Goal: Use online tool/utility: Utilize a website feature to perform a specific function

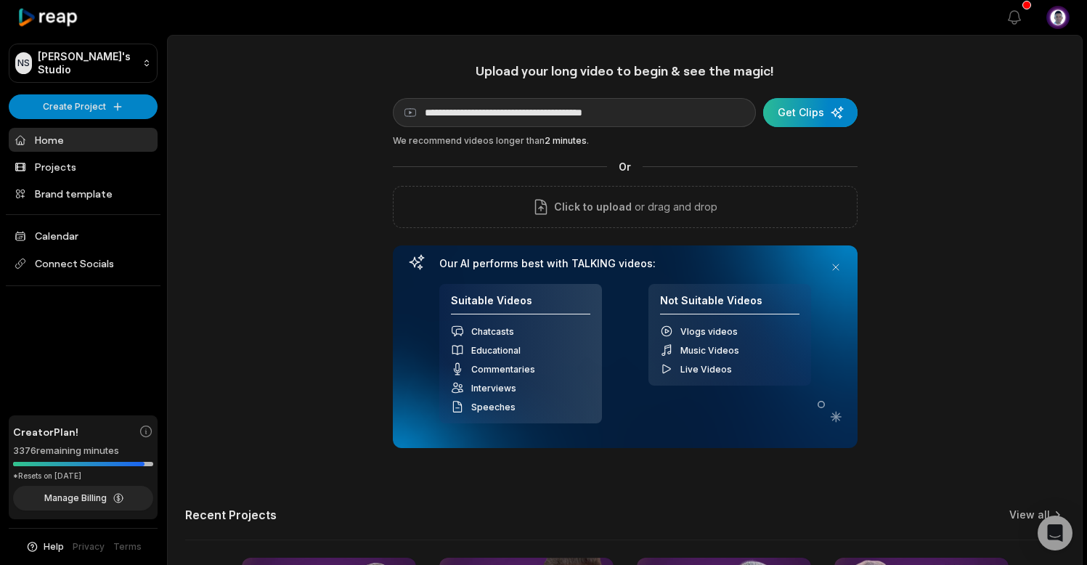
type input "**********"
click at [806, 117] on div "submit" at bounding box center [810, 112] width 94 height 29
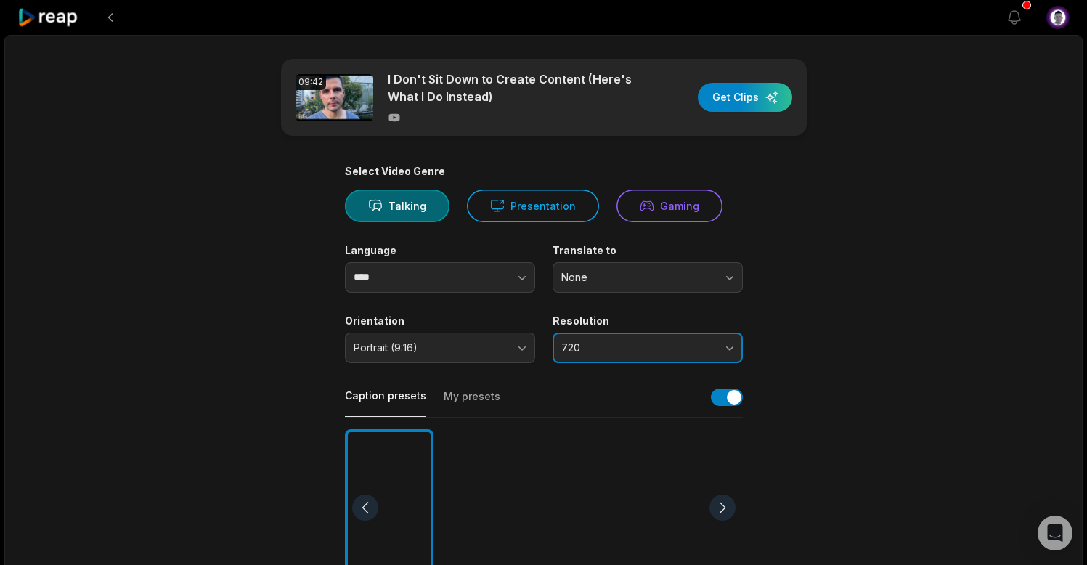
click at [730, 348] on button "720" at bounding box center [648, 348] width 190 height 30
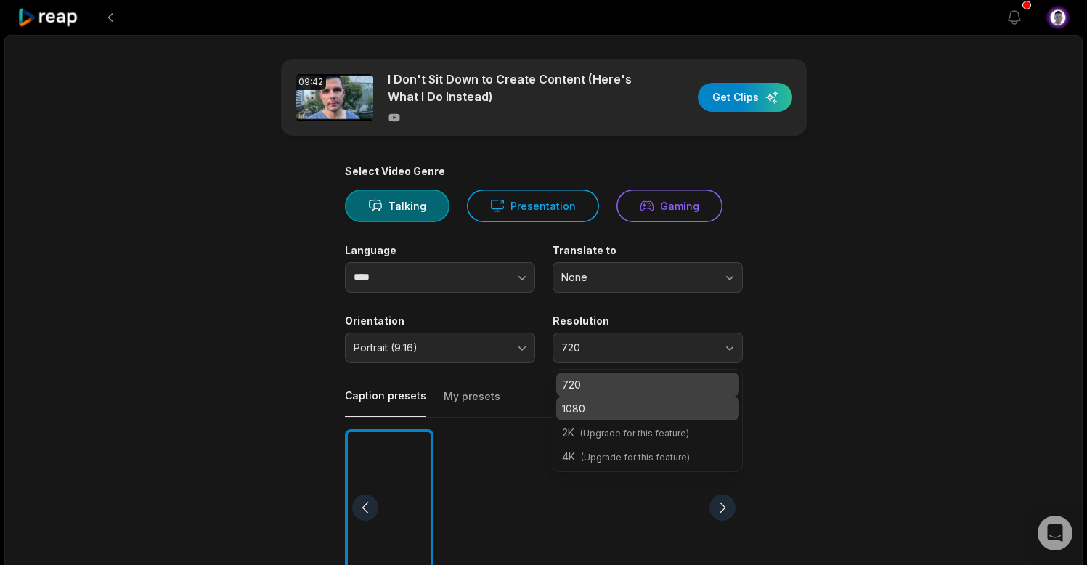
click at [610, 417] on div "1080" at bounding box center [647, 408] width 183 height 24
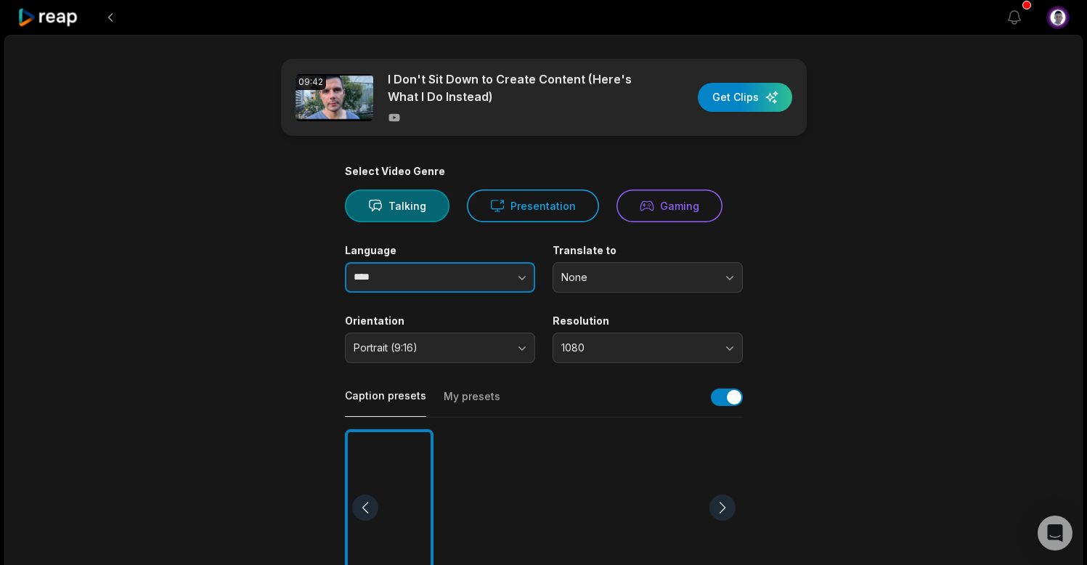
click at [513, 277] on button "button" at bounding box center [493, 277] width 83 height 30
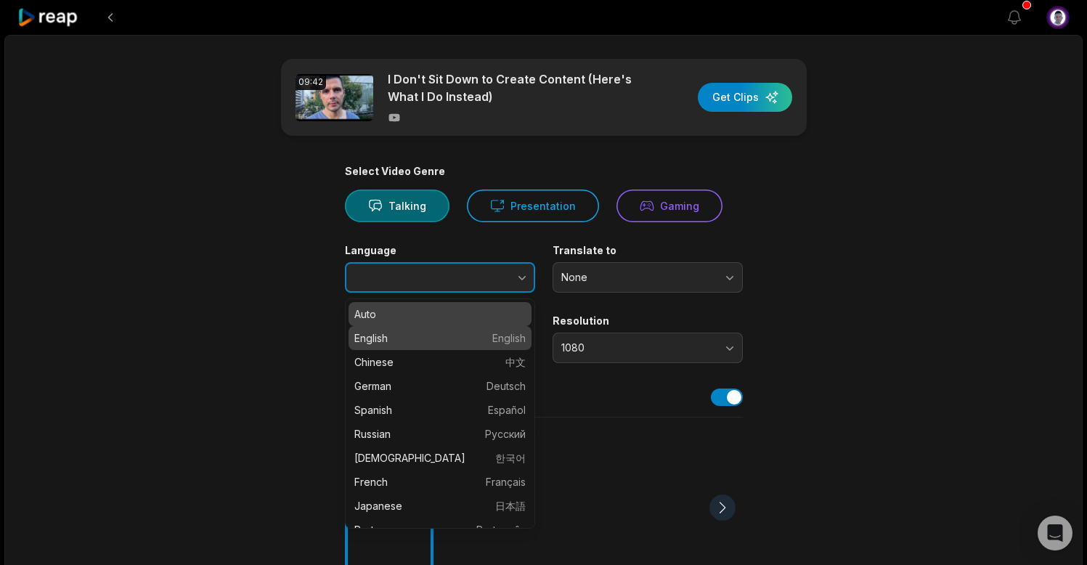
type input "*******"
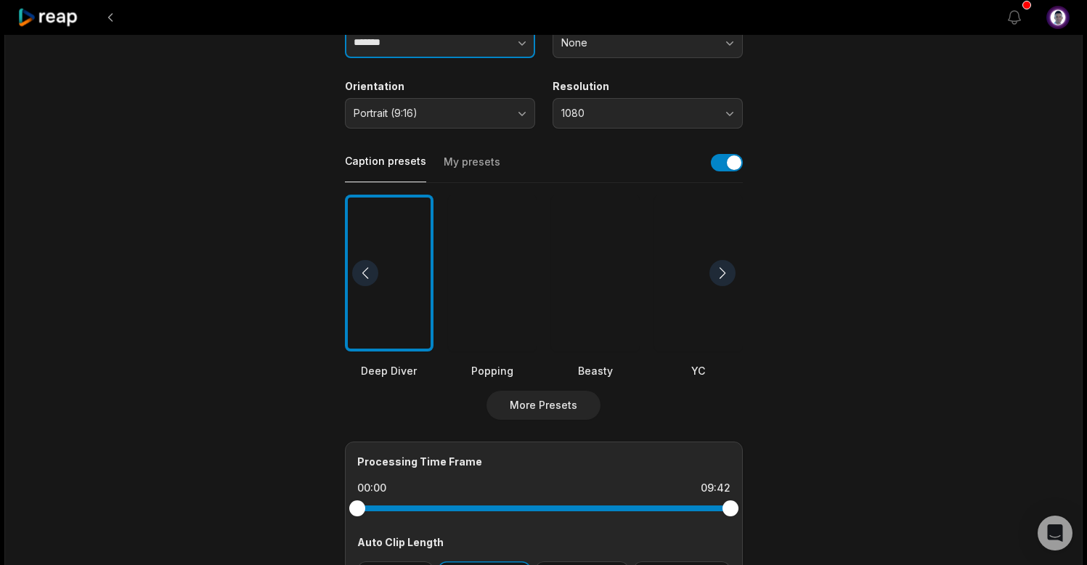
scroll to position [237, 0]
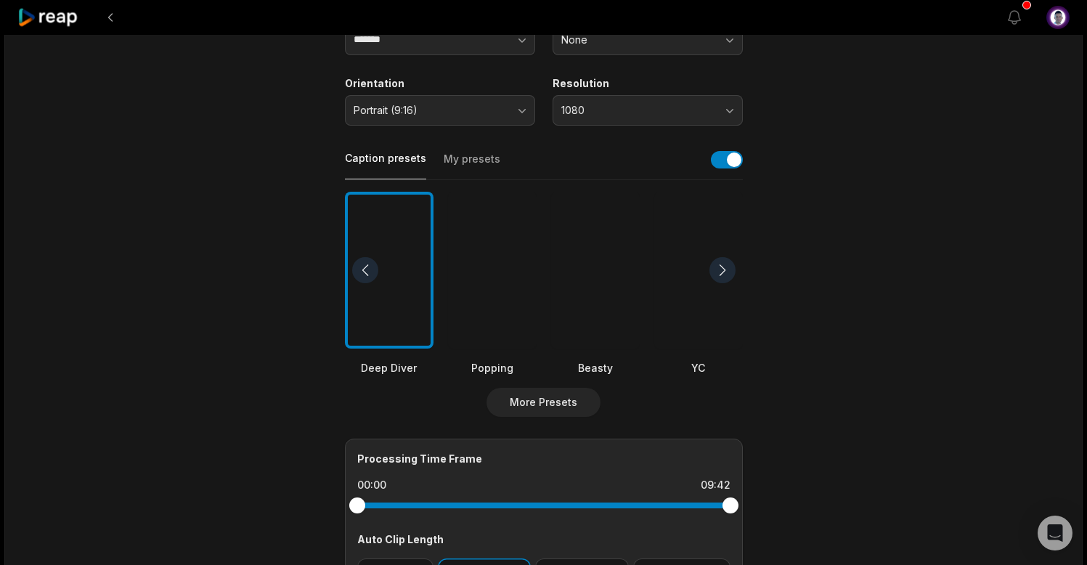
click at [468, 158] on button "My presets" at bounding box center [472, 166] width 57 height 28
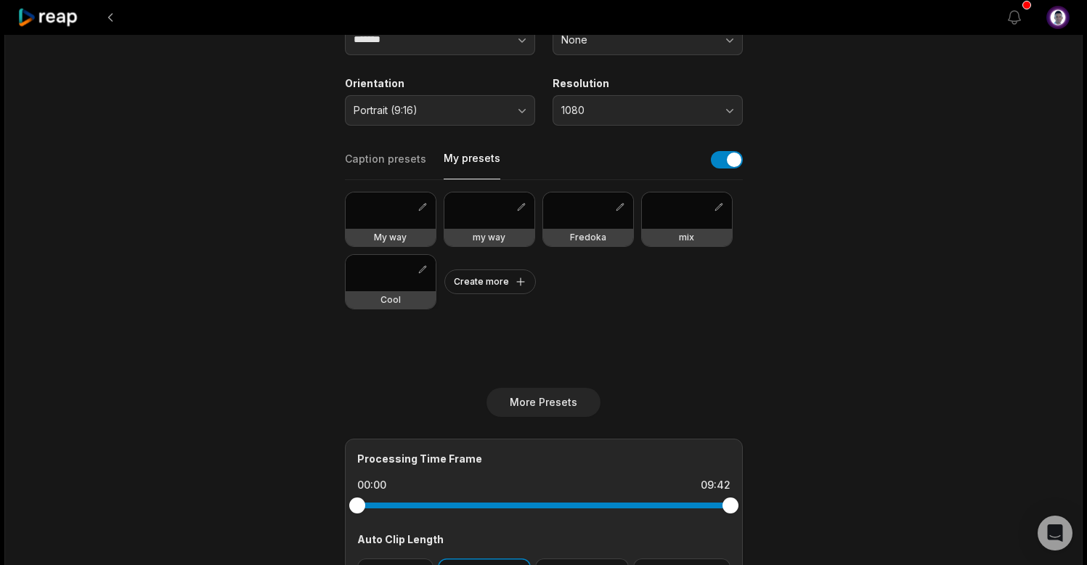
click at [391, 274] on div at bounding box center [391, 273] width 90 height 36
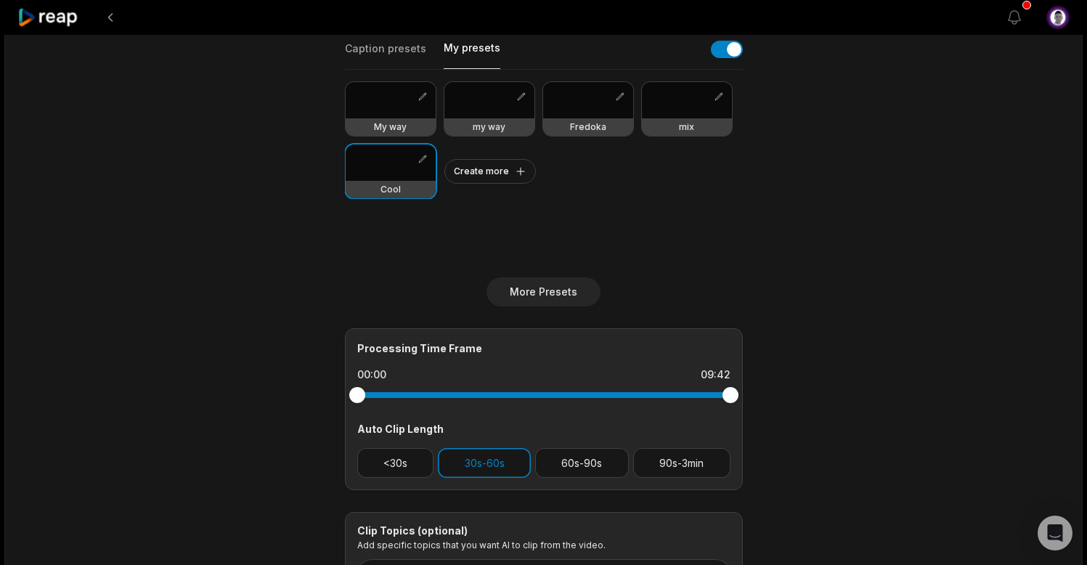
scroll to position [488, 0]
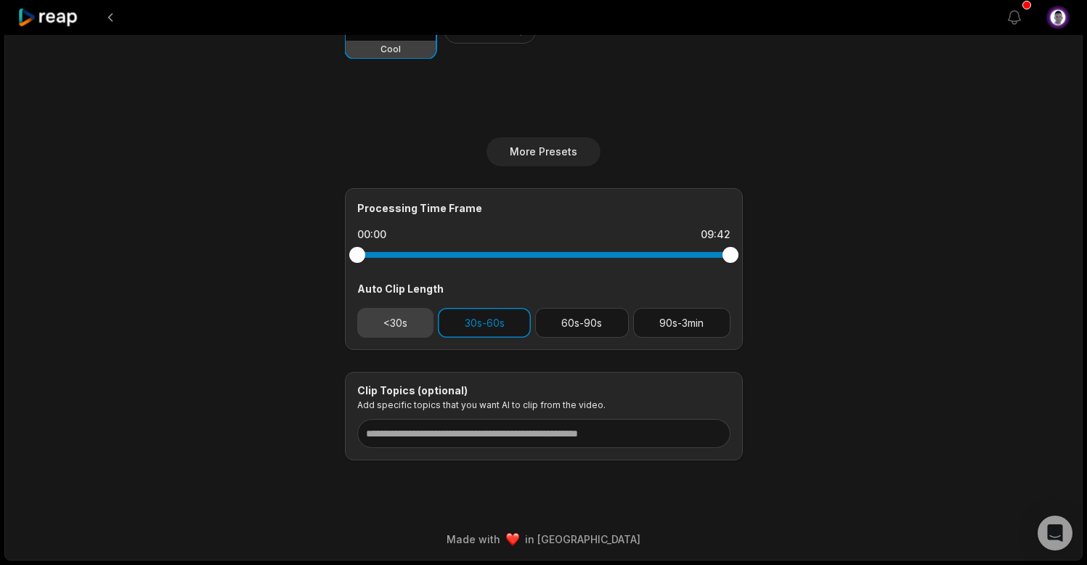
click at [383, 314] on button "<30s" at bounding box center [395, 323] width 77 height 30
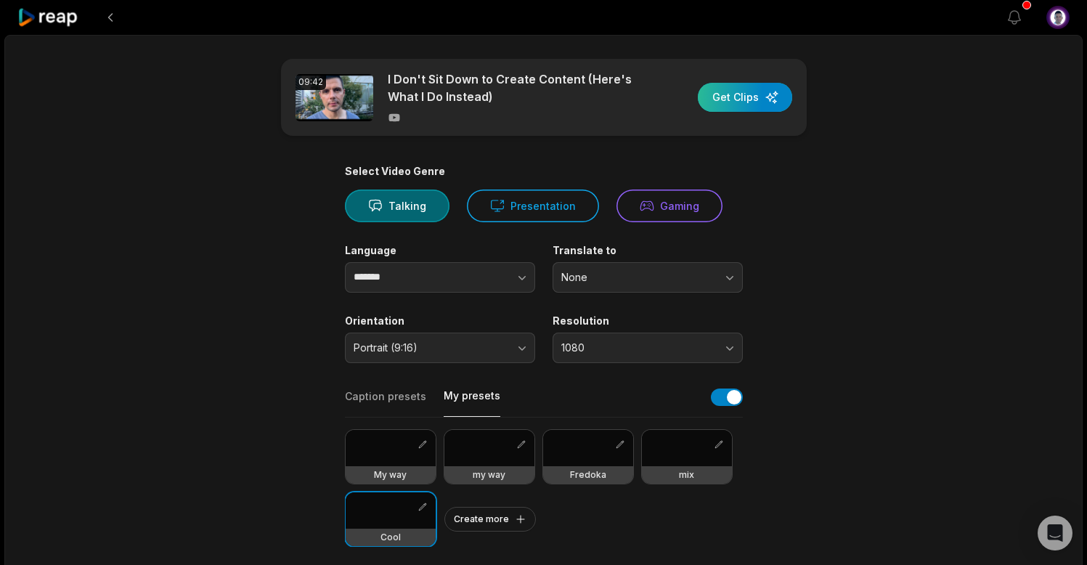
click at [751, 95] on div "button" at bounding box center [745, 97] width 94 height 29
